Goal: Task Accomplishment & Management: Manage account settings

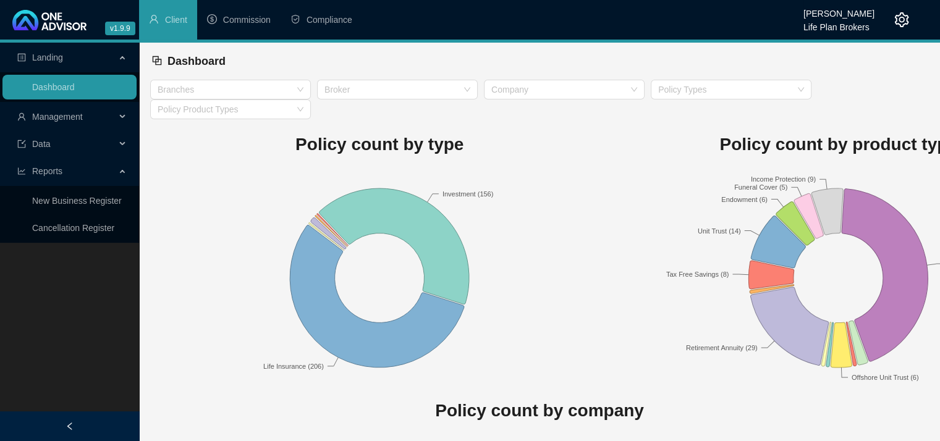
click at [121, 117] on icon at bounding box center [124, 117] width 6 height 0
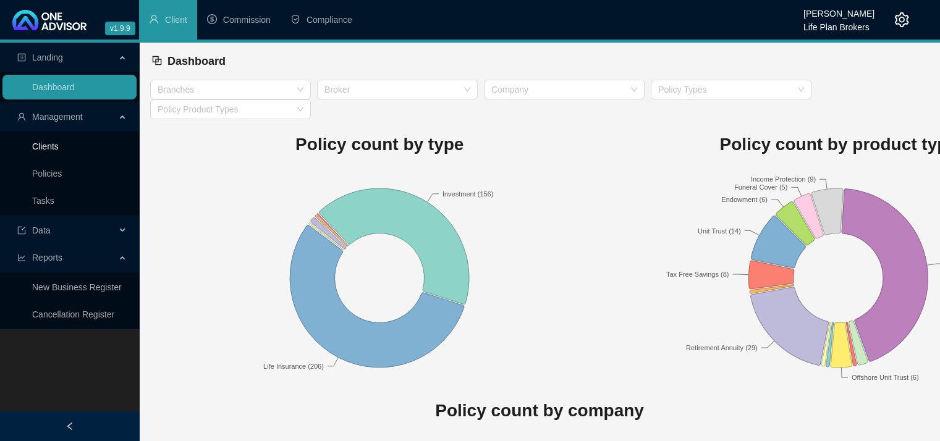
click at [59, 149] on link "Clients" at bounding box center [45, 147] width 27 height 10
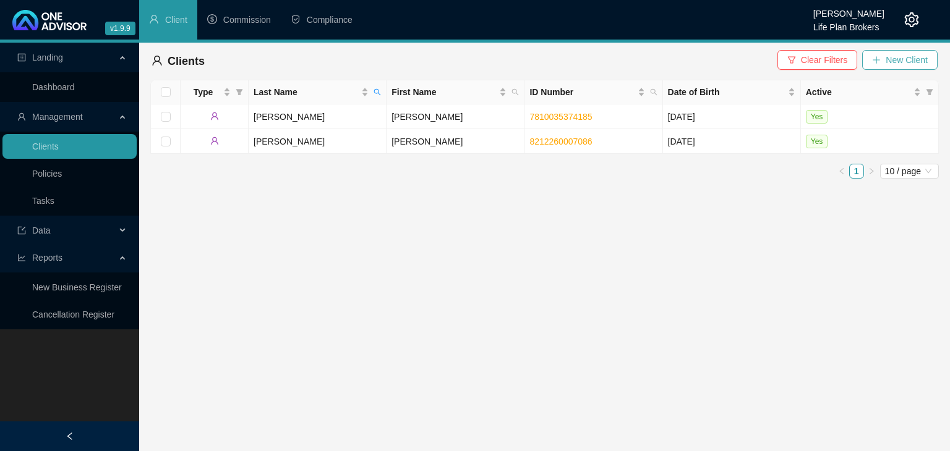
click at [880, 64] on icon "plus" at bounding box center [876, 60] width 9 height 9
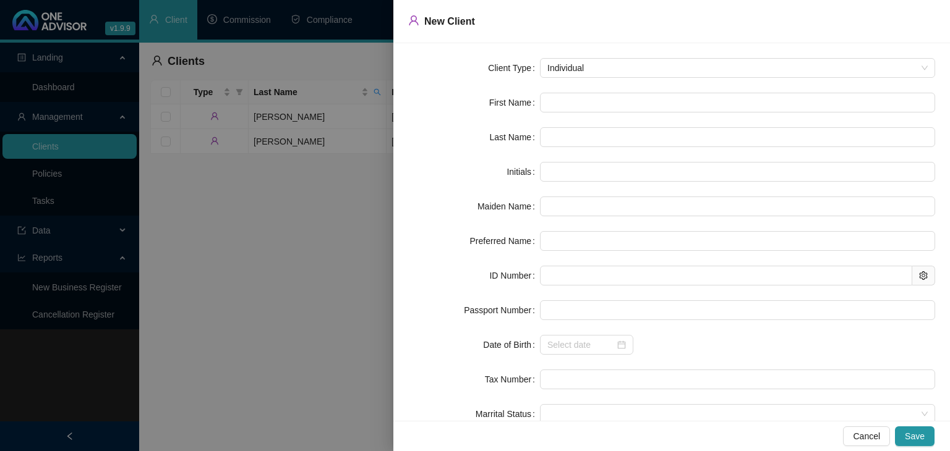
click at [306, 277] on div at bounding box center [475, 225] width 950 height 451
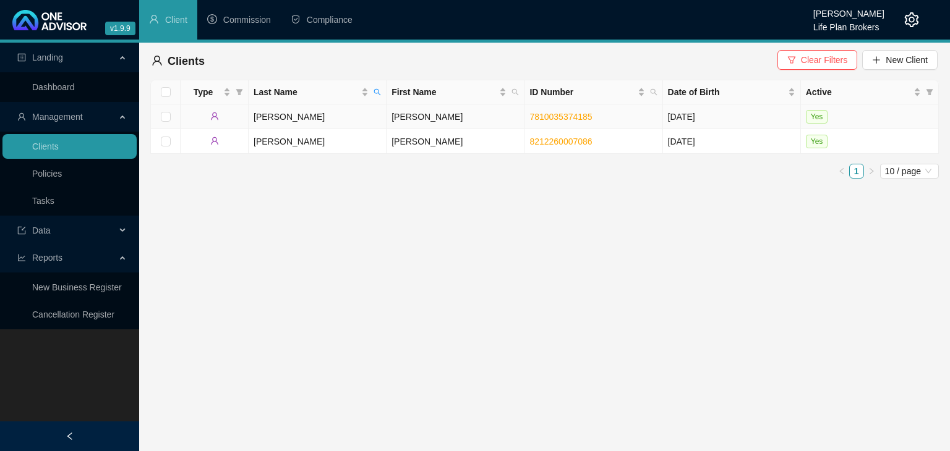
click at [341, 124] on td "[PERSON_NAME]" at bounding box center [318, 116] width 138 height 25
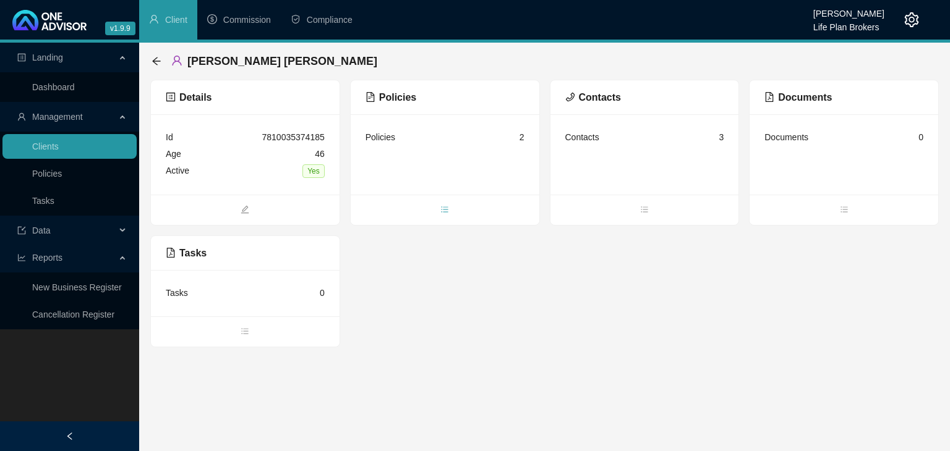
click at [444, 209] on icon "bars" at bounding box center [444, 209] width 9 height 9
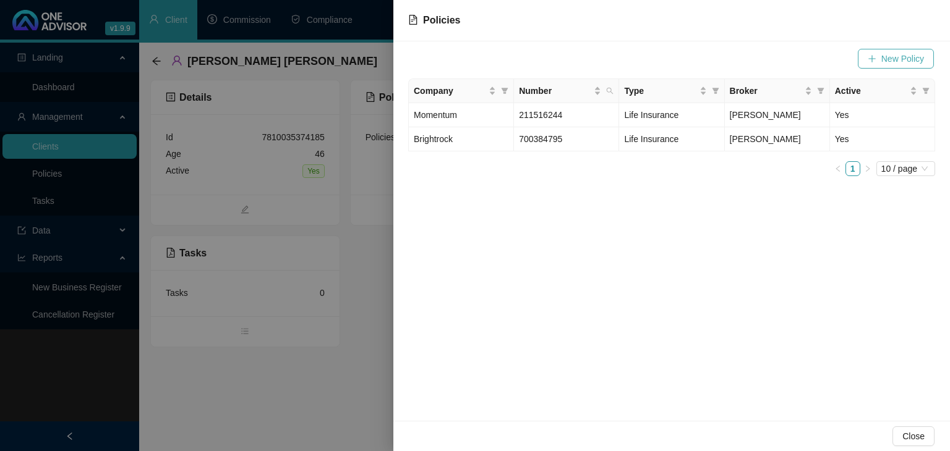
click at [885, 58] on span "New Policy" at bounding box center [902, 59] width 43 height 14
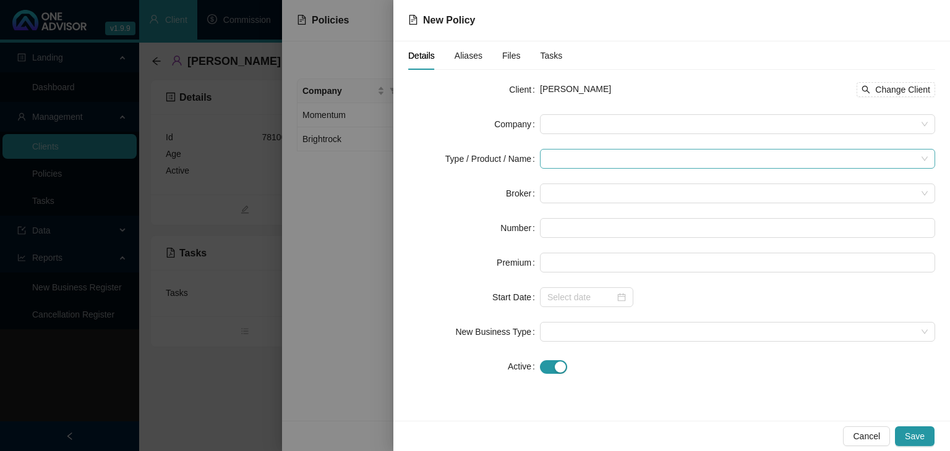
click at [572, 161] on input "search" at bounding box center [731, 159] width 369 height 19
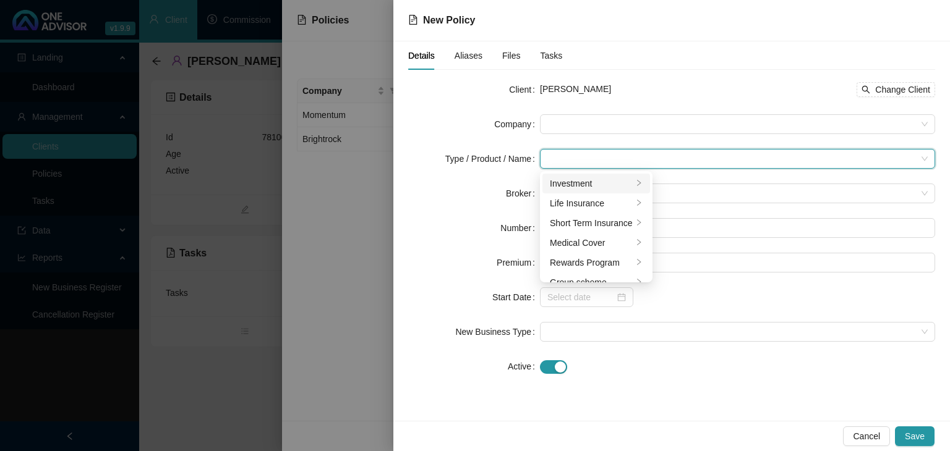
click at [635, 180] on icon "right" at bounding box center [638, 182] width 7 height 7
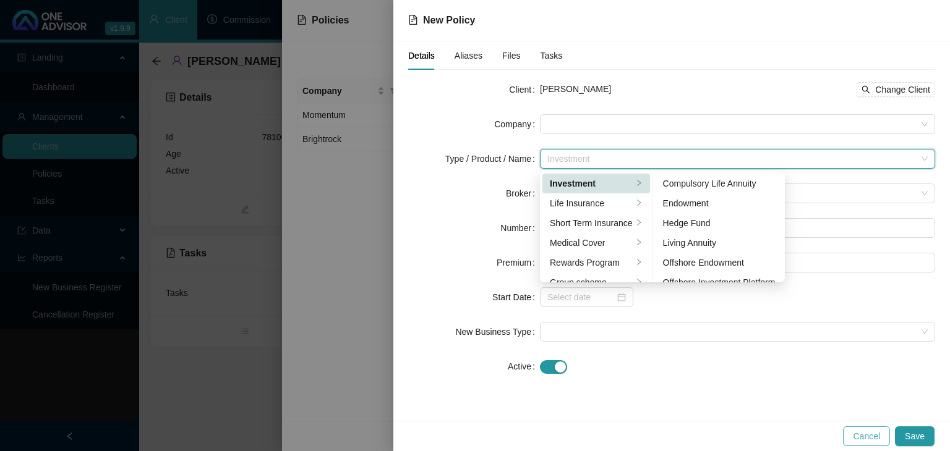
click at [868, 435] on span "Cancel" at bounding box center [866, 437] width 27 height 14
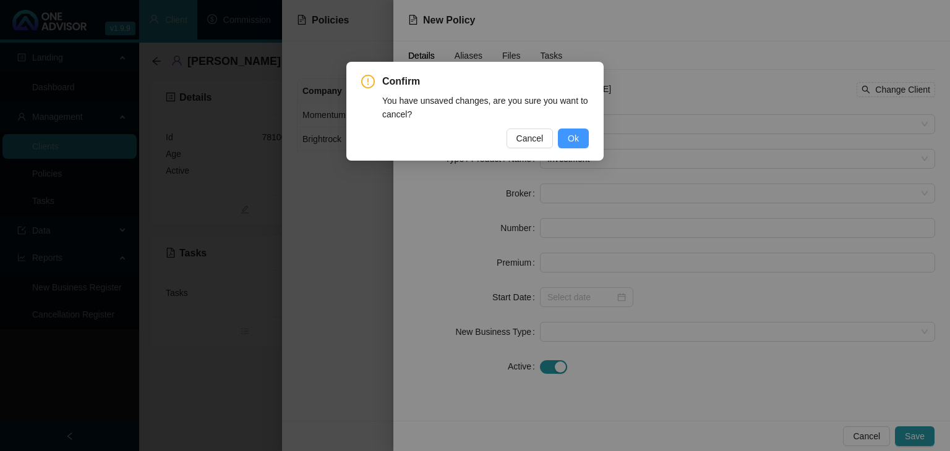
click at [571, 140] on span "Ok" at bounding box center [573, 139] width 11 height 14
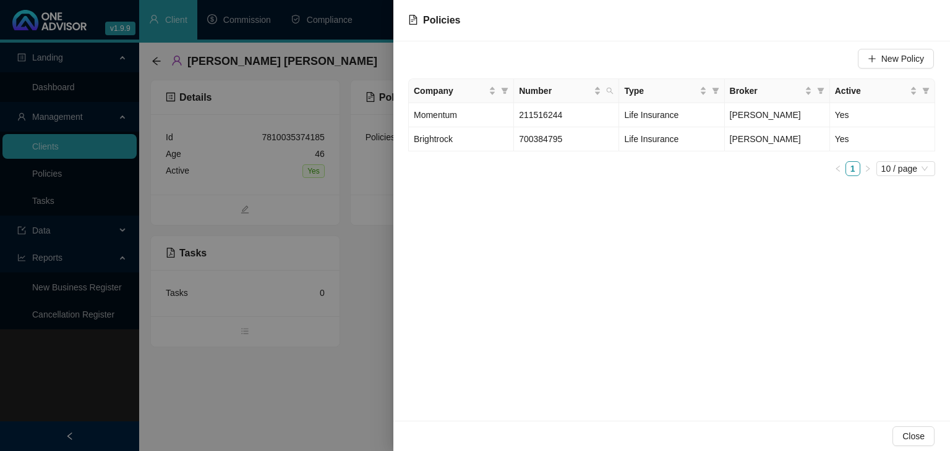
click at [360, 426] on div at bounding box center [475, 225] width 950 height 451
